Goal: Information Seeking & Learning: Learn about a topic

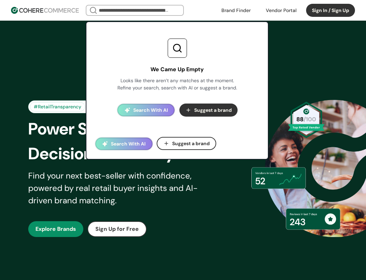
click at [165, 13] on input "search" at bounding box center [134, 11] width 75 height 10
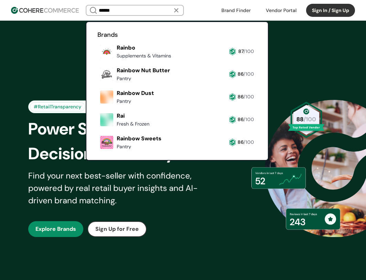
type input "******"
click at [97, 61] on link at bounding box center [97, 61] width 0 height 0
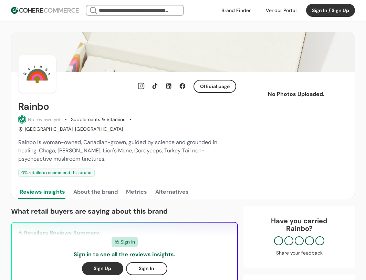
click at [31, 107] on h2 "Rainbo" at bounding box center [33, 106] width 31 height 11
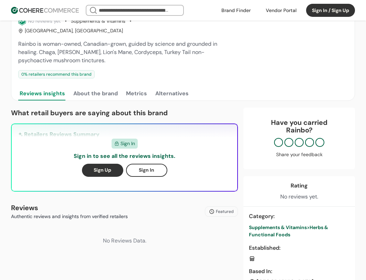
scroll to position [103, 0]
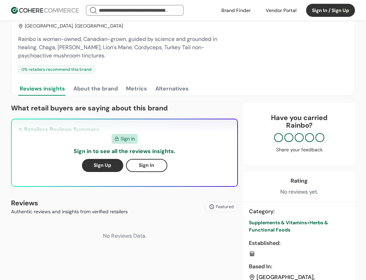
click at [303, 121] on p "Rainbo ?" at bounding box center [299, 125] width 98 height 8
click at [77, 122] on div "Sign In Sign in to see all the reviews insights. Sign Up Sign In" at bounding box center [124, 152] width 225 height 67
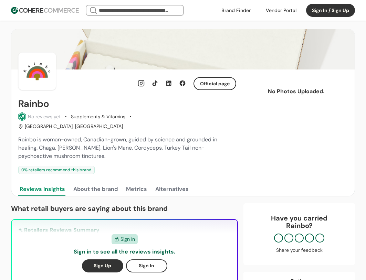
scroll to position [0, 0]
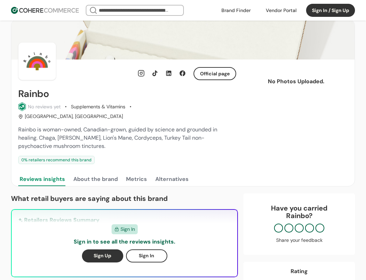
scroll to position [34, 0]
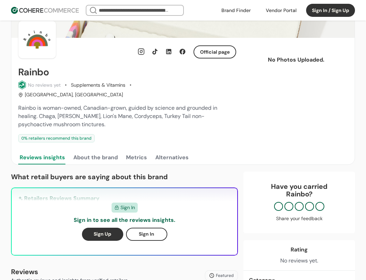
click at [104, 151] on button "About the brand" at bounding box center [95, 158] width 47 height 14
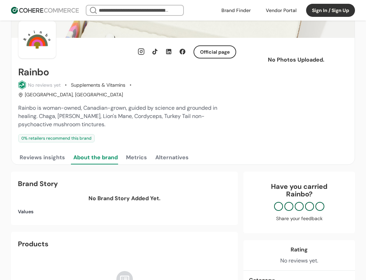
click at [51, 154] on button "Reviews insights" at bounding box center [42, 158] width 48 height 14
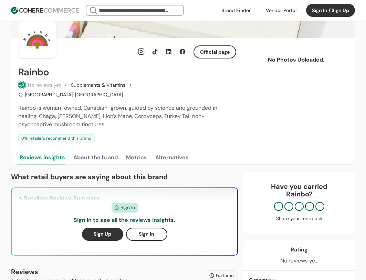
click at [127, 151] on button "Metrics" at bounding box center [137, 158] width 24 height 14
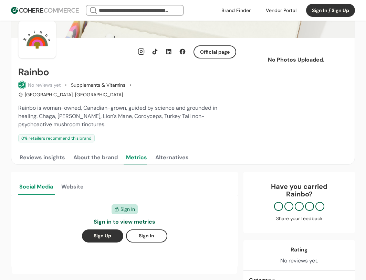
click at [43, 151] on button "Reviews insights" at bounding box center [42, 158] width 48 height 14
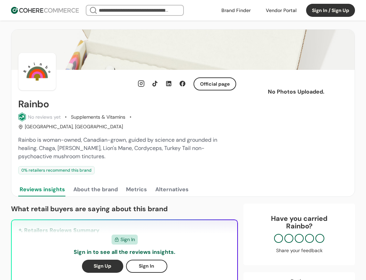
scroll to position [0, 0]
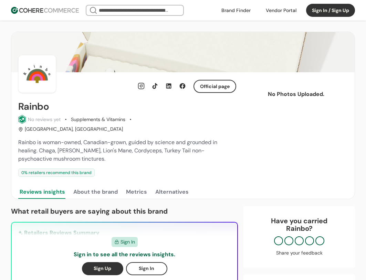
click at [239, 10] on link at bounding box center [235, 10] width 37 height 10
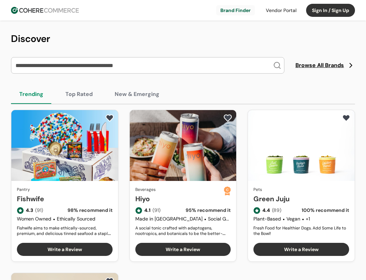
drag, startPoint x: 0, startPoint y: 0, endPoint x: 107, endPoint y: 64, distance: 124.9
click at [107, 64] on input "search" at bounding box center [143, 65] width 259 height 16
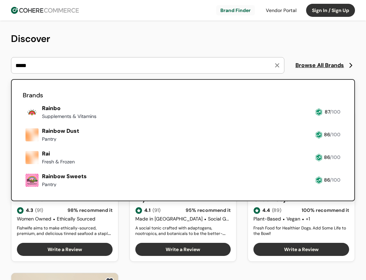
type input "*****"
click at [23, 121] on link at bounding box center [23, 121] width 0 height 0
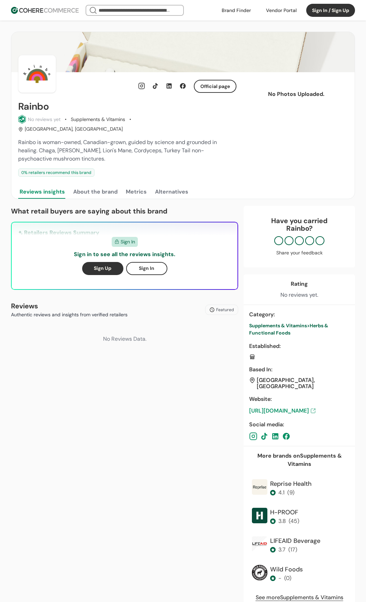
click at [74, 280] on p "Authentic reviews and insights from verified retailers" at bounding box center [69, 314] width 117 height 7
click at [137, 280] on div "No Reviews Data." at bounding box center [124, 339] width 227 height 30
click at [96, 185] on button "About the brand" at bounding box center [95, 192] width 47 height 14
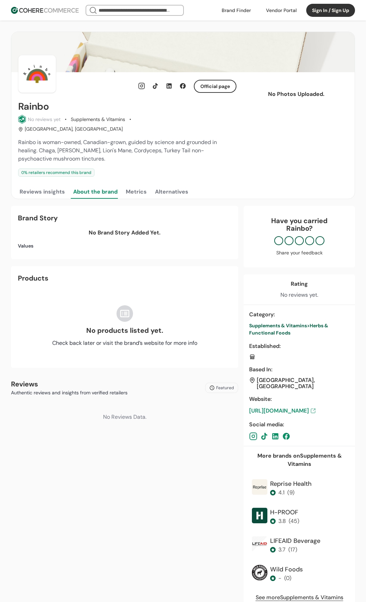
click at [56, 185] on button "Reviews insights" at bounding box center [42, 192] width 48 height 14
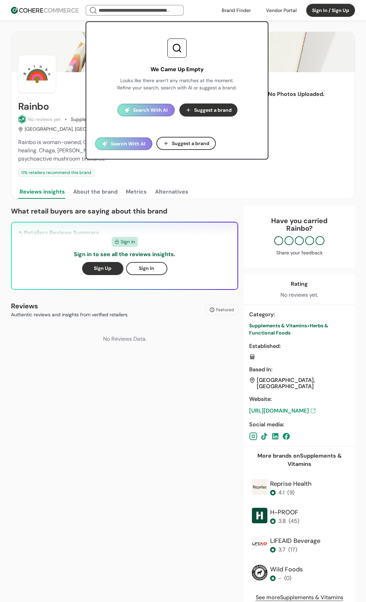
click at [138, 12] on input "search" at bounding box center [134, 11] width 75 height 10
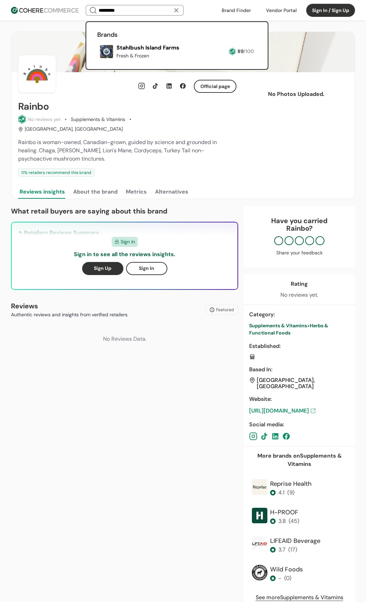
type input "*********"
click at [97, 61] on link at bounding box center [97, 61] width 0 height 0
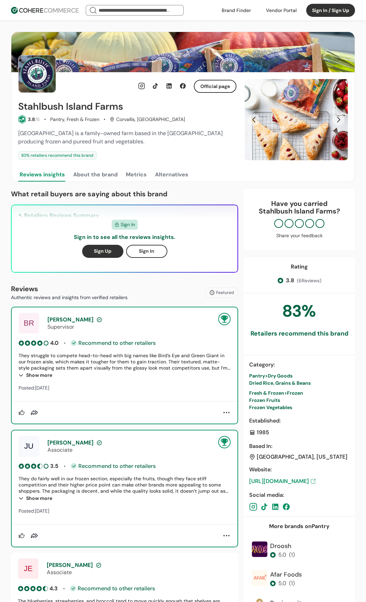
click at [82, 144] on span "Stahlbush Island Farms is a family-owned farm based in the Pacific Northwest pr…" at bounding box center [120, 137] width 205 height 15
click at [35, 4] on header "We Came Up Empty Looks like there aren’t any matches at the moment. Refine your…" at bounding box center [183, 10] width 366 height 21
click at [37, 10] on img at bounding box center [45, 10] width 68 height 7
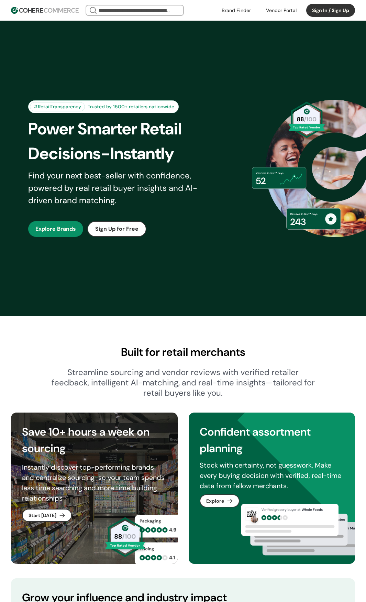
click at [152, 8] on input "search" at bounding box center [134, 11] width 75 height 10
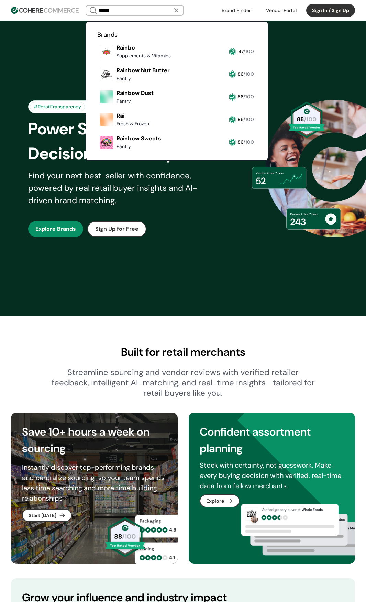
type input "******"
click at [97, 61] on link at bounding box center [97, 61] width 0 height 0
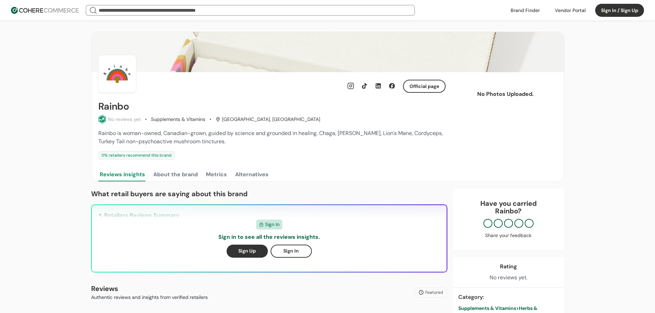
click at [181, 175] on button "About the brand" at bounding box center [175, 175] width 47 height 14
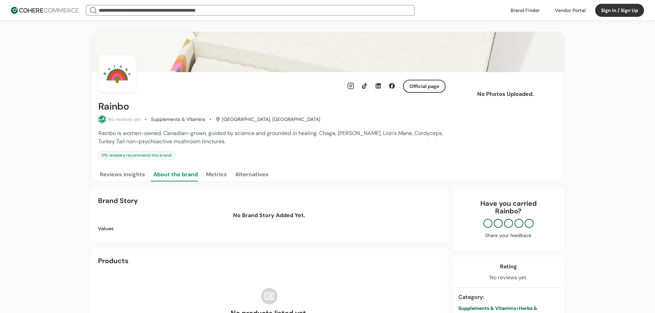
click at [128, 176] on button "Reviews insights" at bounding box center [122, 175] width 48 height 14
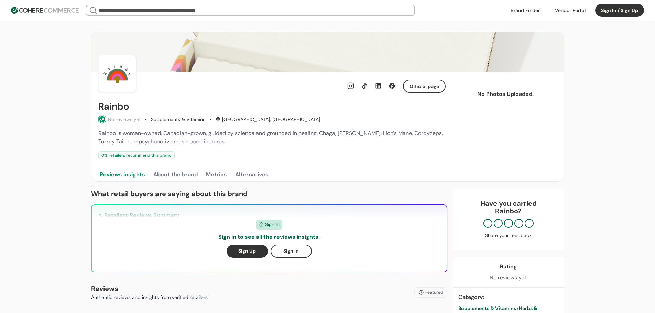
click at [366, 9] on button "Sign In / Sign Up" at bounding box center [619, 10] width 49 height 13
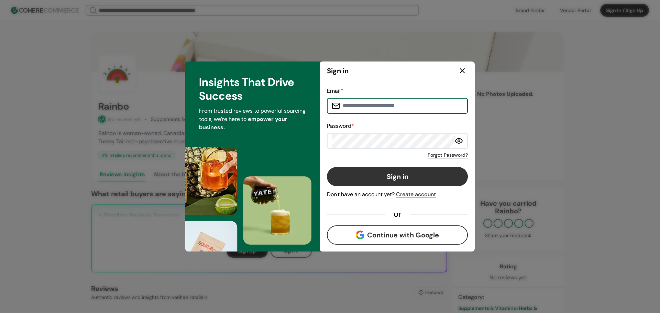
type input "**********"
click at [366, 172] on button "Sign in" at bounding box center [397, 176] width 141 height 19
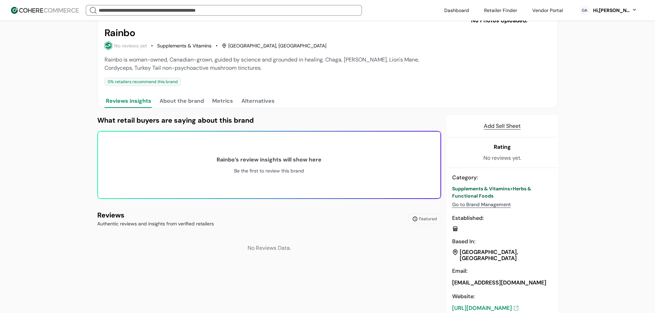
scroll to position [106, 0]
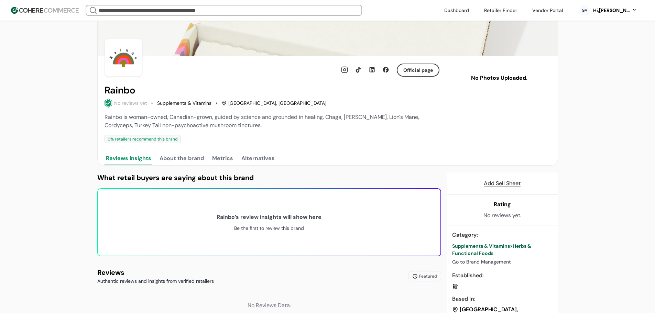
click at [271, 232] on div "Be the first to review this brand" at bounding box center [269, 228] width 70 height 7
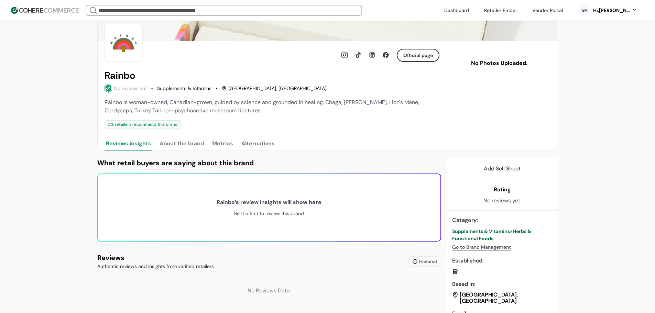
scroll to position [174, 0]
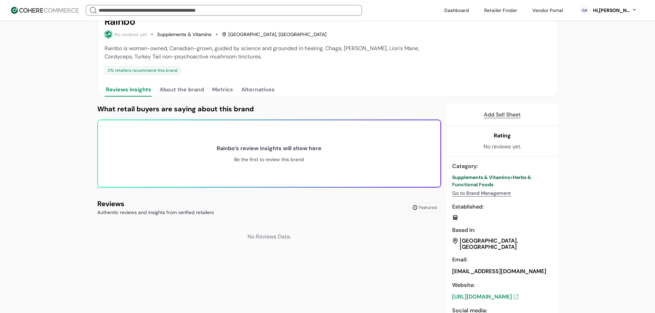
click at [264, 151] on div "[PERSON_NAME] ’s review insights will show here" at bounding box center [269, 148] width 105 height 8
click at [262, 153] on div "[PERSON_NAME] ’s review insights will show here" at bounding box center [269, 148] width 105 height 8
click at [262, 163] on div "Be the first to review this brand" at bounding box center [269, 159] width 70 height 7
click at [263, 169] on div "[PERSON_NAME] ’s review insights will show here Be the first to review this bra…" at bounding box center [269, 153] width 343 height 67
click at [268, 163] on div "Be the first to review this brand" at bounding box center [269, 159] width 70 height 7
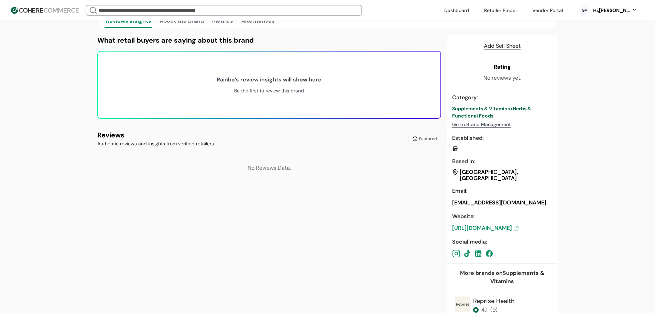
click at [269, 174] on div "No Reviews Data." at bounding box center [269, 168] width 344 height 30
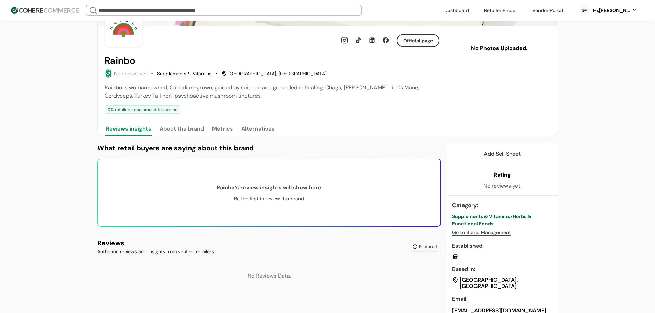
scroll to position [138, 0]
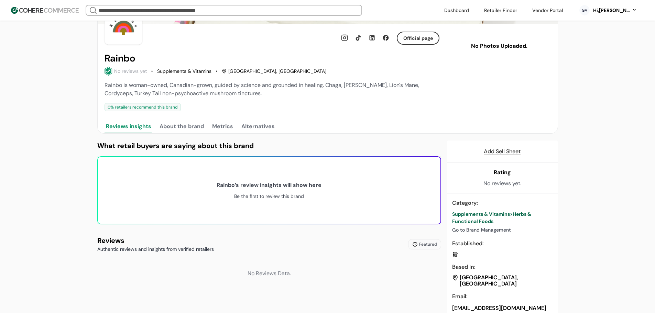
click at [305, 197] on div "[PERSON_NAME] ’s review insights will show here Be the first to review this bra…" at bounding box center [269, 190] width 343 height 67
click at [302, 200] on div "Be the first to review this brand" at bounding box center [269, 196] width 70 height 7
click at [223, 174] on div "[PERSON_NAME] ’s review insights will show here Be the first to review this bra…" at bounding box center [269, 190] width 343 height 67
click at [229, 105] on div "Rainbo is woman-owned, Canadian-grown, guided by science and grounded in healin…" at bounding box center [272, 96] width 335 height 30
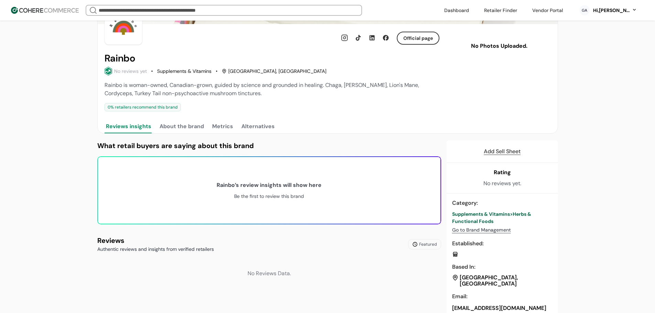
click at [326, 94] on div "Rainbo is woman-owned, Canadian-grown, guided by science and grounded in healin…" at bounding box center [272, 89] width 335 height 17
click at [419, 92] on span "Rainbo is woman-owned, Canadian-grown, guided by science and grounded in healin…" at bounding box center [262, 89] width 315 height 15
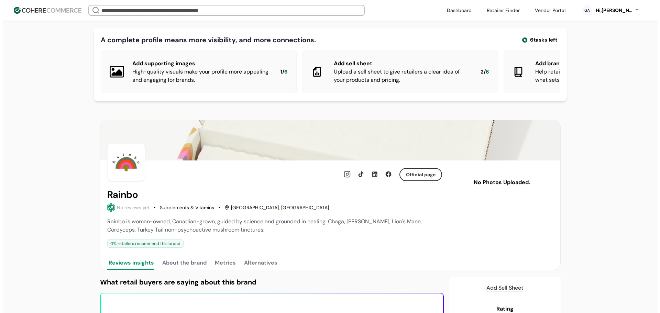
scroll to position [0, 0]
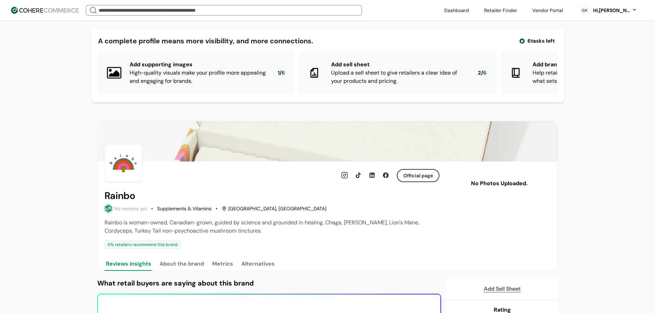
click at [626, 7] on div "Hi, [PERSON_NAME]" at bounding box center [612, 10] width 38 height 7
click at [579, 114] on link at bounding box center [606, 112] width 98 height 17
